Goal: Task Accomplishment & Management: Use online tool/utility

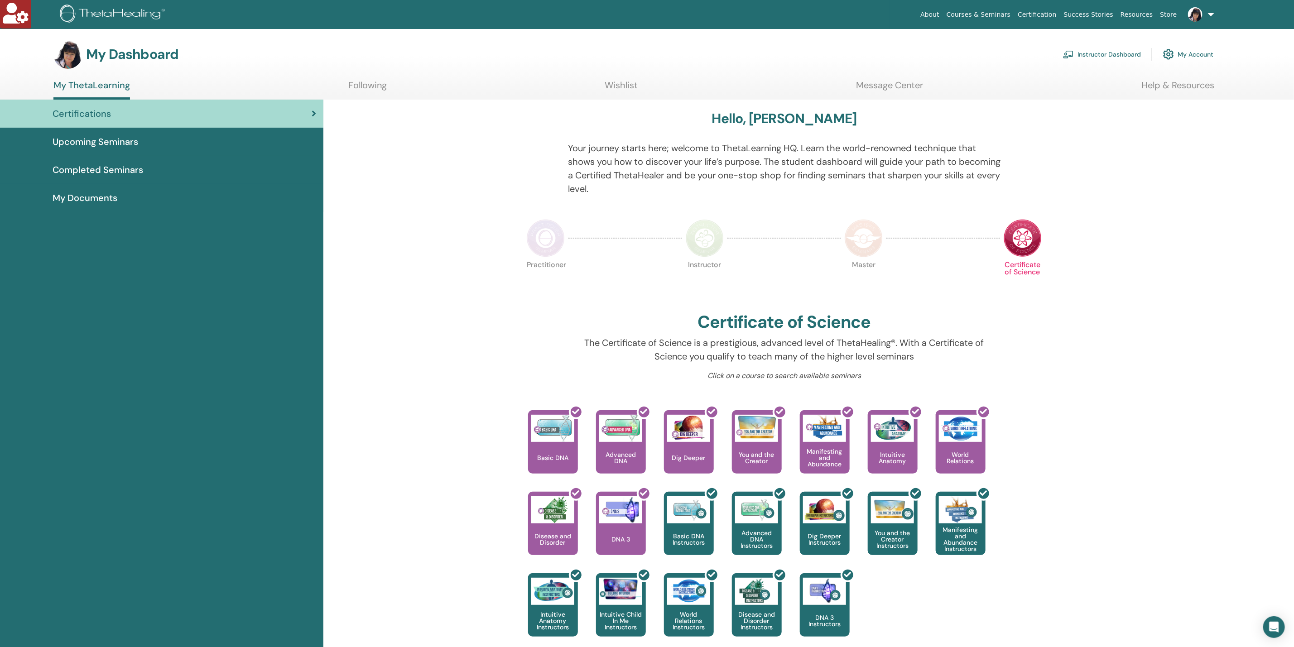
drag, startPoint x: 1113, startPoint y: 48, endPoint x: 1105, endPoint y: 52, distance: 8.9
click at [1112, 48] on link "Instructor Dashboard" at bounding box center [1102, 54] width 78 height 20
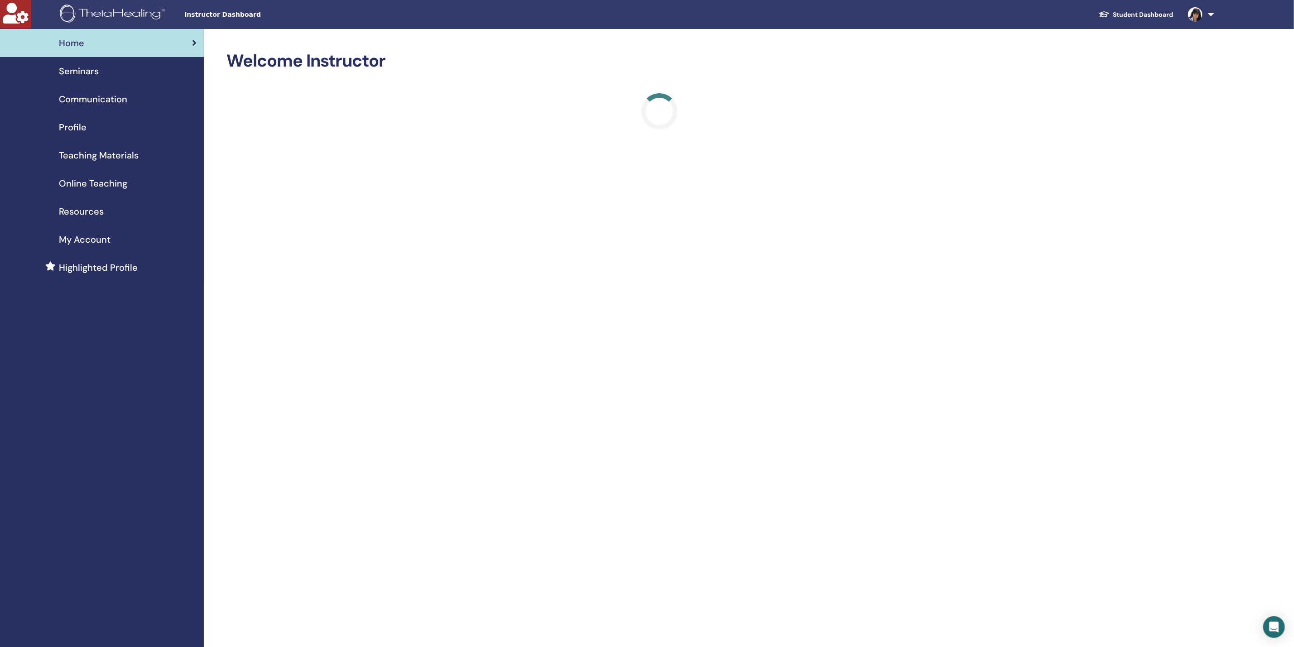
click at [90, 156] on span "Teaching Materials" at bounding box center [99, 156] width 80 height 14
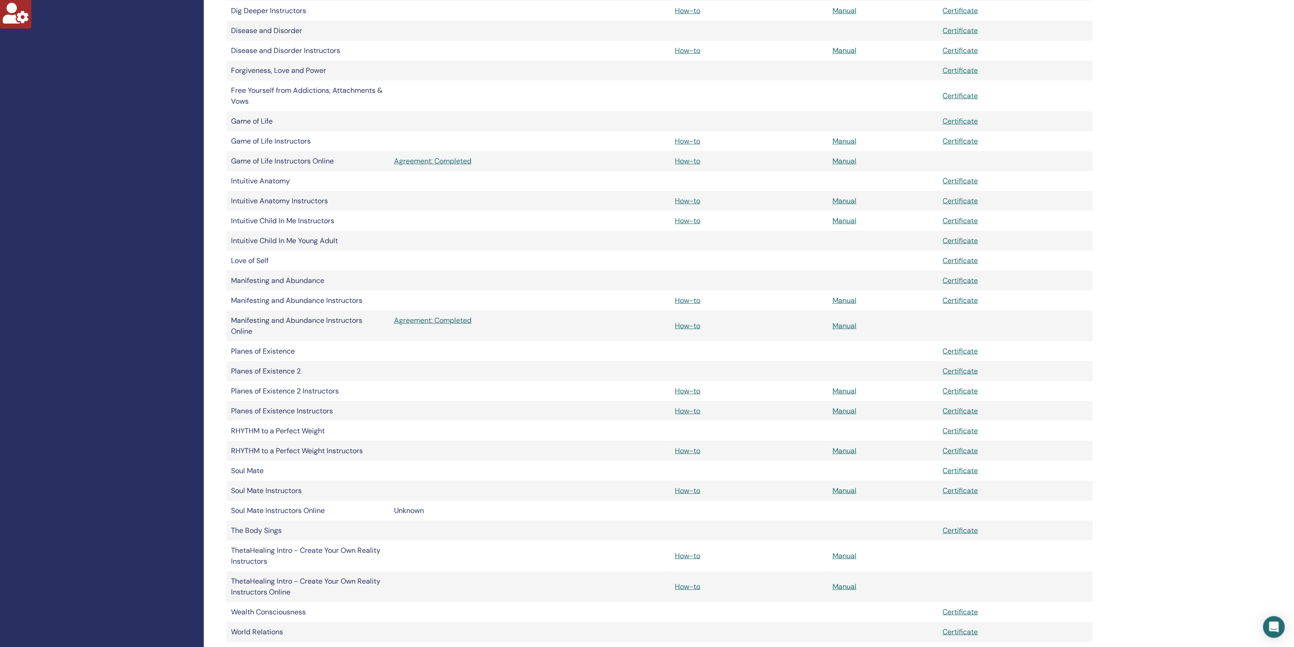
scroll to position [611, 0]
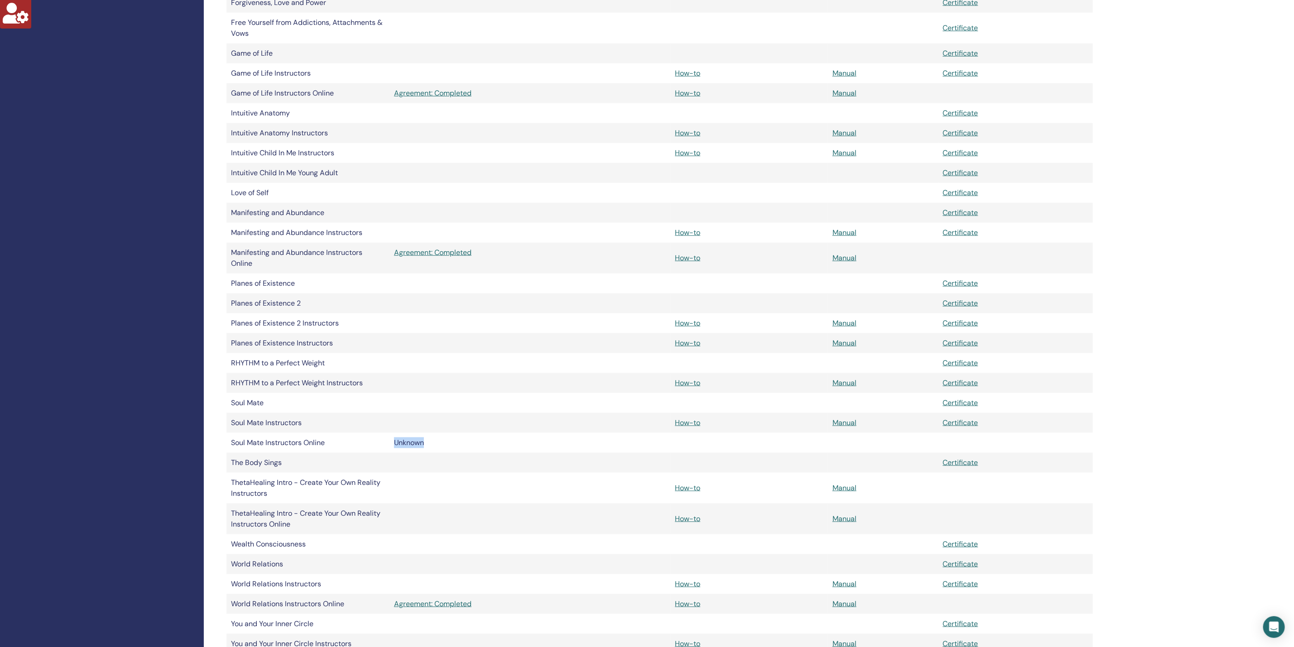
drag, startPoint x: 392, startPoint y: 451, endPoint x: 470, endPoint y: 447, distance: 78.5
click at [458, 447] on td "Unknown" at bounding box center [530, 443] width 281 height 20
drag, startPoint x: 740, startPoint y: 445, endPoint x: 699, endPoint y: 444, distance: 40.8
click at [739, 445] on td at bounding box center [749, 443] width 158 height 20
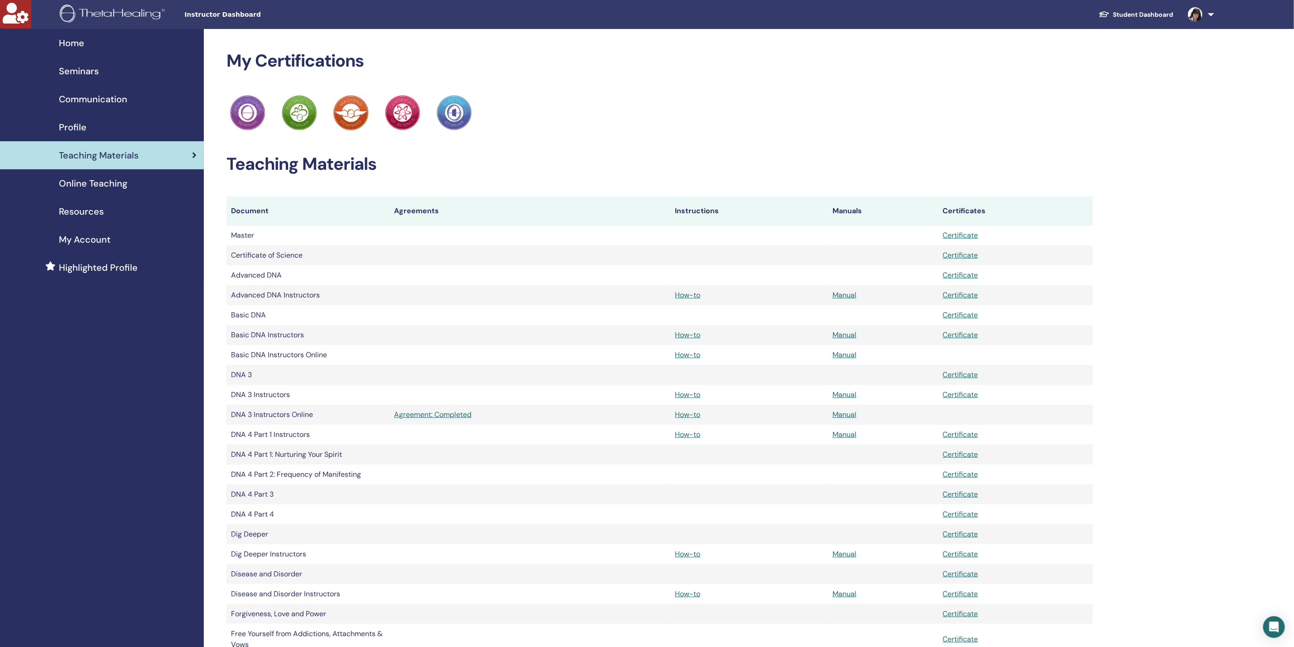
click at [90, 236] on span "My Account" at bounding box center [85, 240] width 52 height 14
click at [94, 182] on span "Online Teaching" at bounding box center [93, 184] width 68 height 14
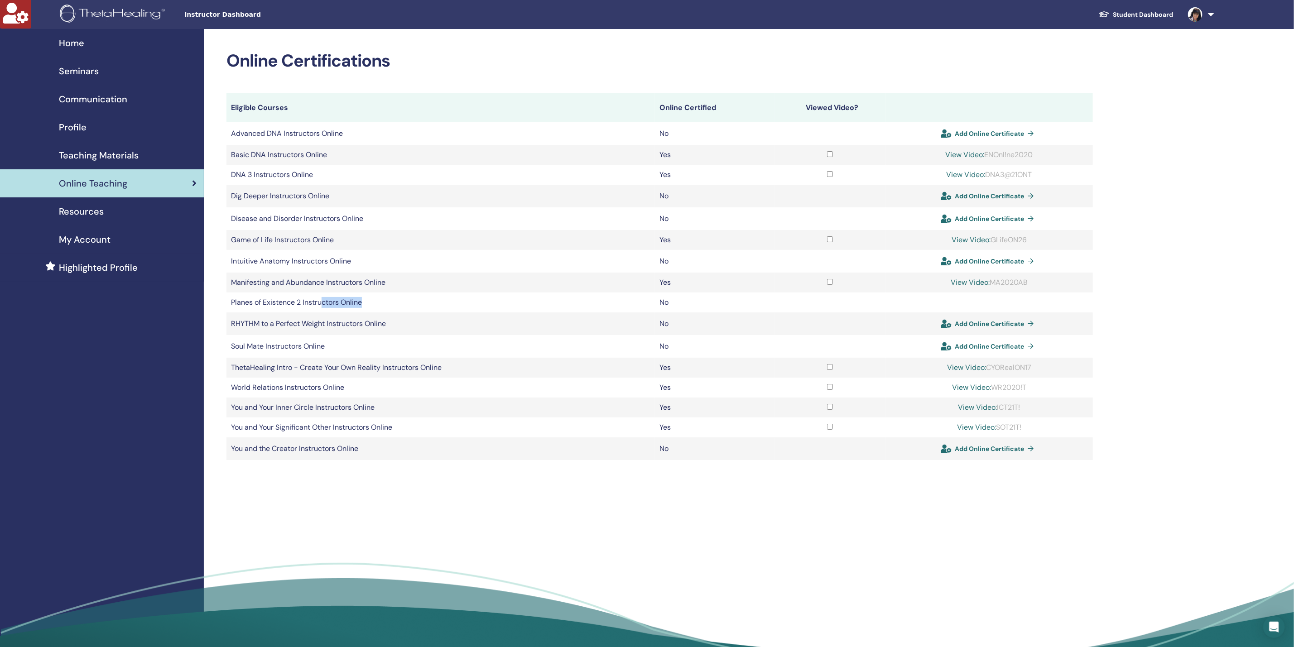
drag, startPoint x: 321, startPoint y: 303, endPoint x: 430, endPoint y: 302, distance: 109.2
click at [430, 302] on td "Planes of Existence 2 Instructors Online" at bounding box center [440, 303] width 429 height 20
drag, startPoint x: 989, startPoint y: 347, endPoint x: 741, endPoint y: 332, distance: 248.6
click at [741, 332] on td "No" at bounding box center [714, 324] width 119 height 23
click at [976, 348] on span "Add Online Certificate" at bounding box center [989, 346] width 69 height 8
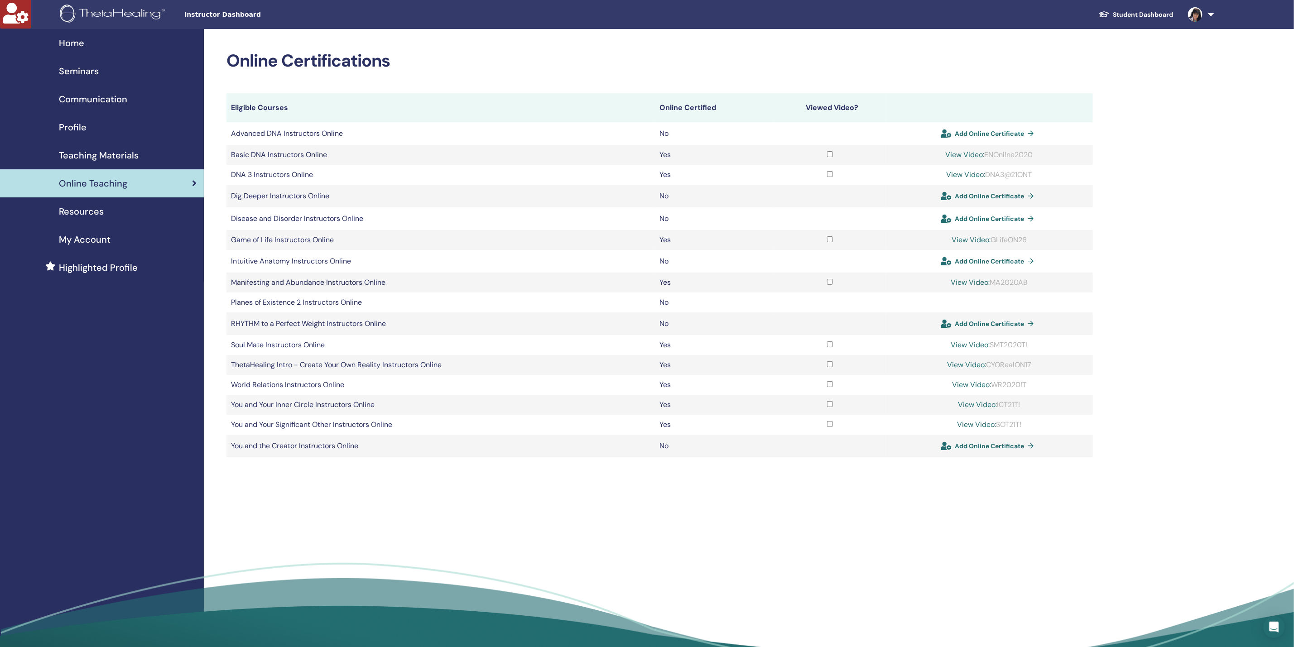
click at [89, 156] on span "Teaching Materials" at bounding box center [99, 156] width 80 height 14
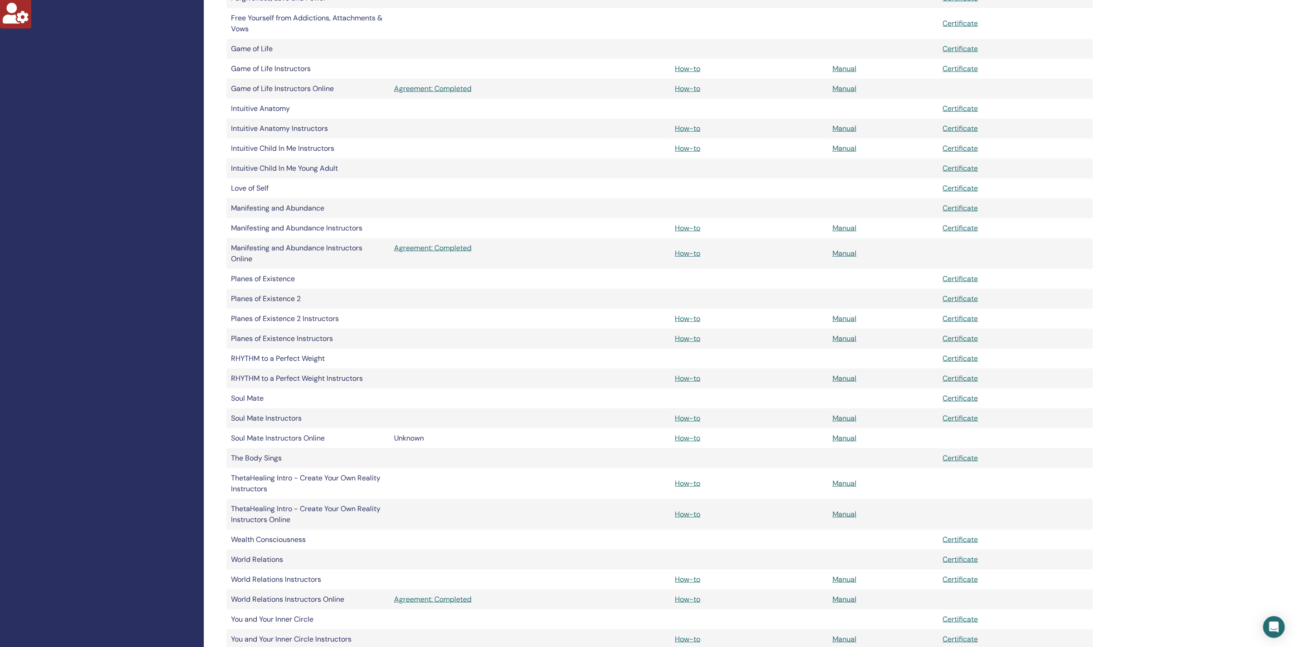
scroll to position [679, 0]
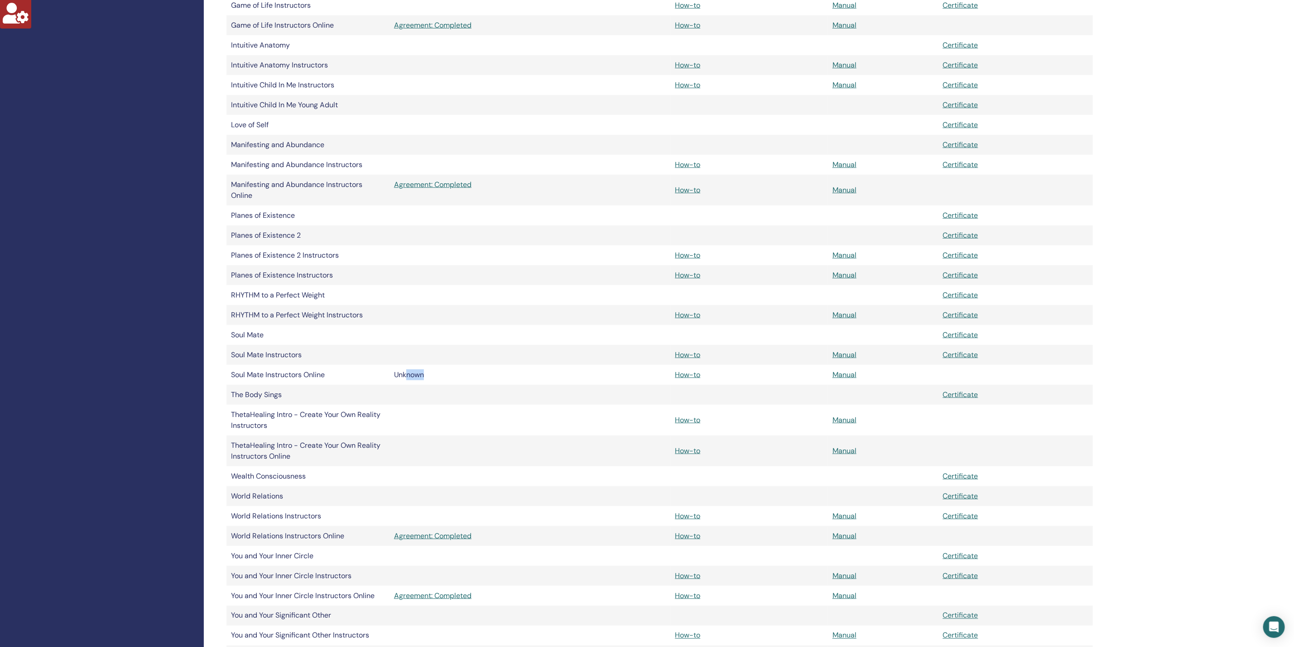
drag, startPoint x: 405, startPoint y: 375, endPoint x: 458, endPoint y: 380, distance: 53.6
click at [458, 380] on div "Unknown" at bounding box center [530, 375] width 272 height 11
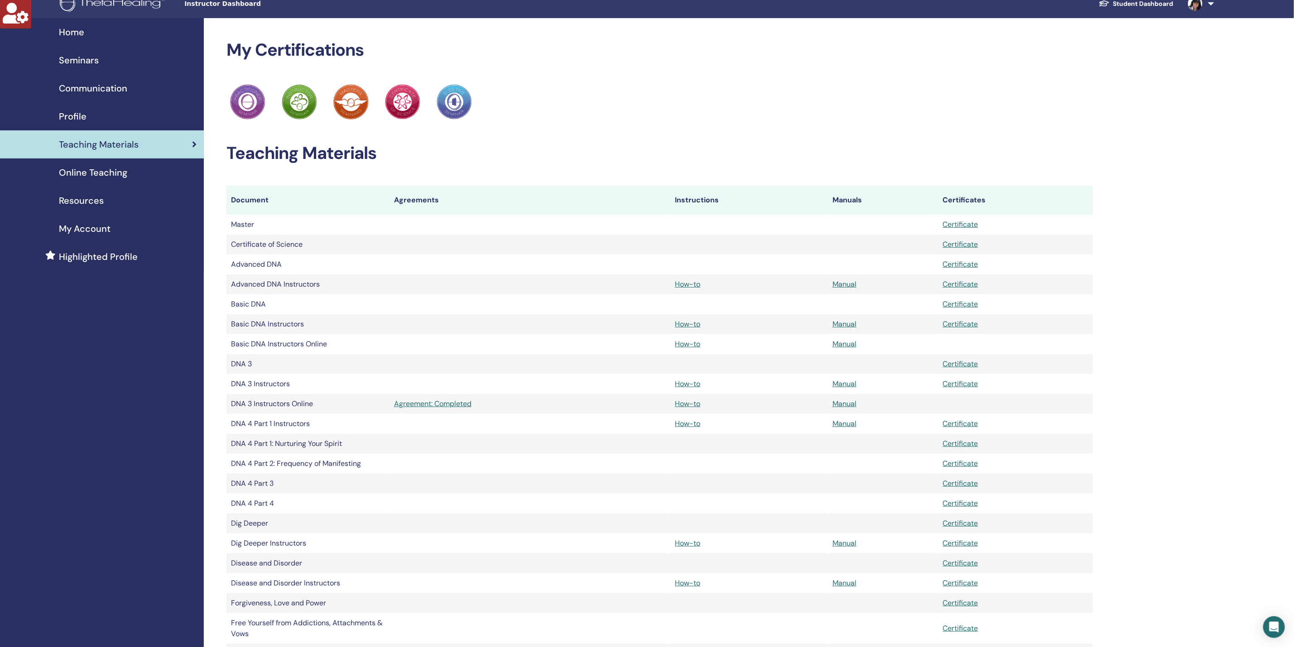
scroll to position [0, 0]
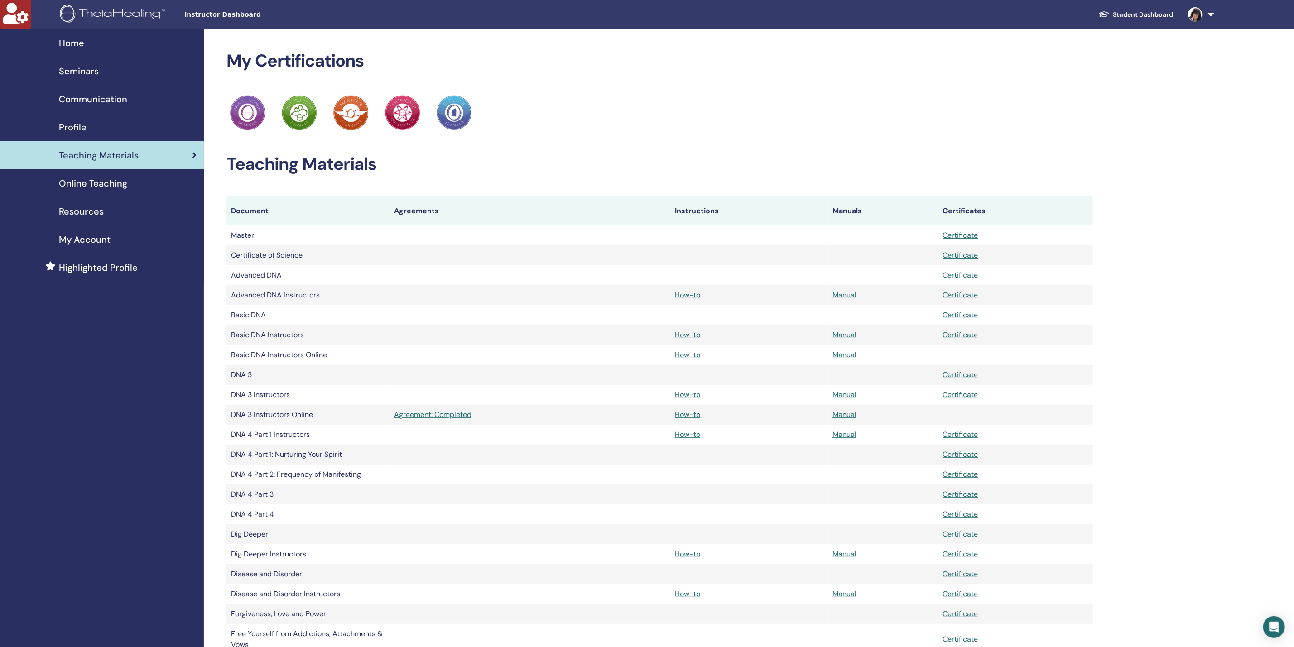
click at [80, 180] on span "Online Teaching" at bounding box center [93, 184] width 68 height 14
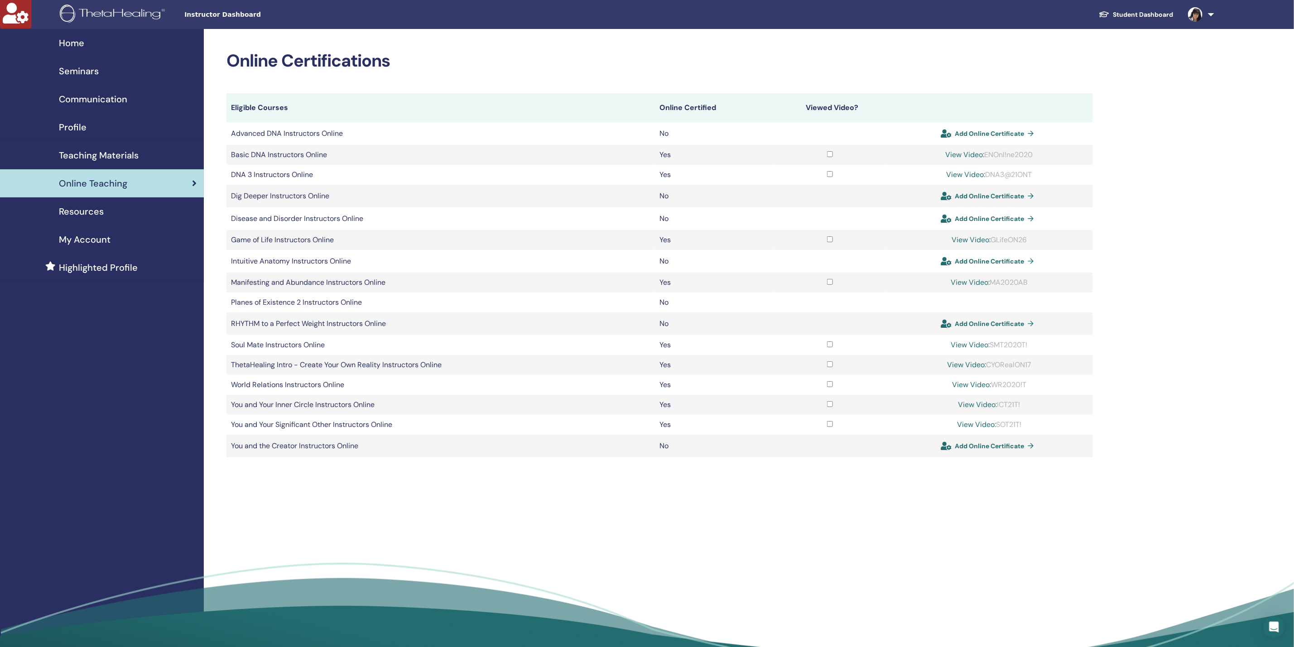
click at [72, 64] on span "Seminars" at bounding box center [79, 71] width 40 height 14
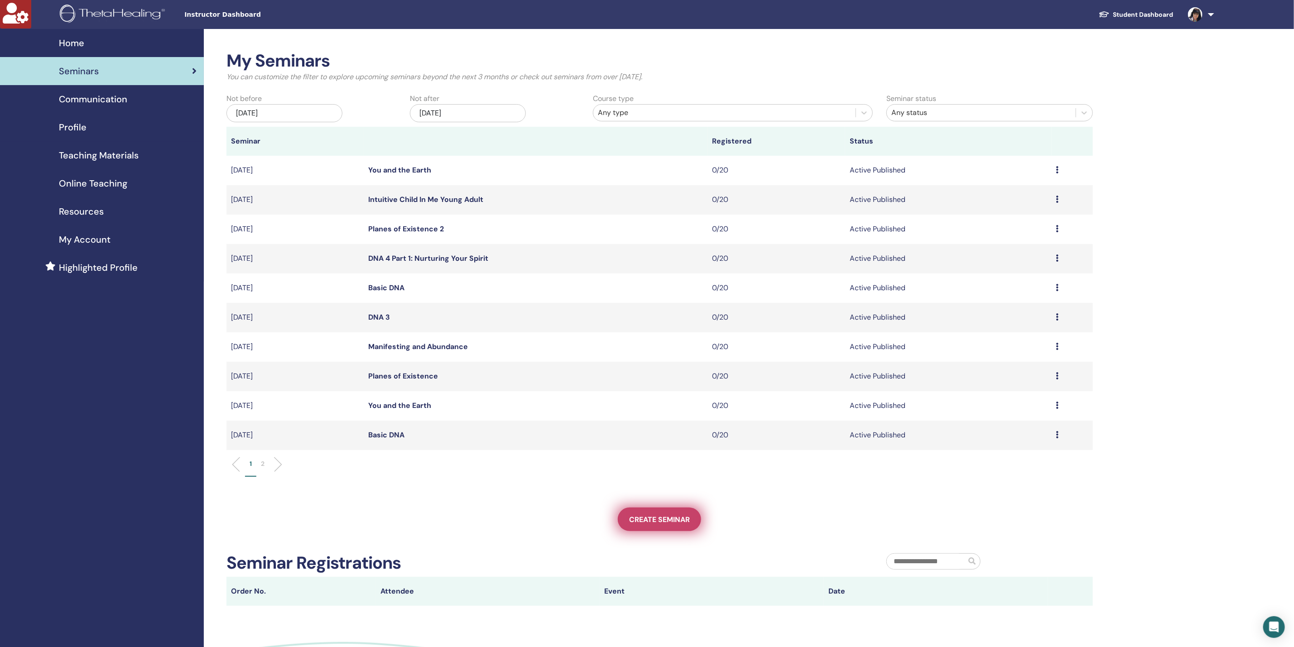
click at [662, 520] on span "Create seminar" at bounding box center [659, 520] width 61 height 10
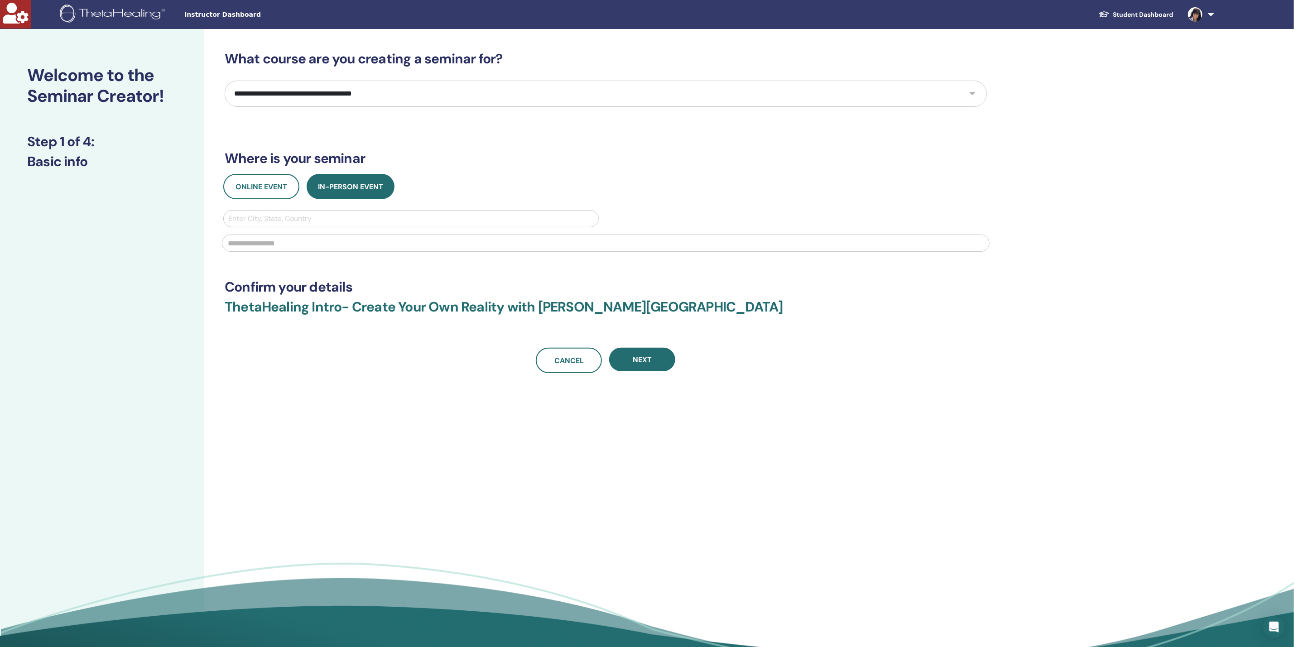
click at [332, 101] on select "**********" at bounding box center [606, 94] width 762 height 26
select select "**"
click at [225, 81] on select "**********" at bounding box center [606, 94] width 762 height 26
